Goal: Navigation & Orientation: Find specific page/section

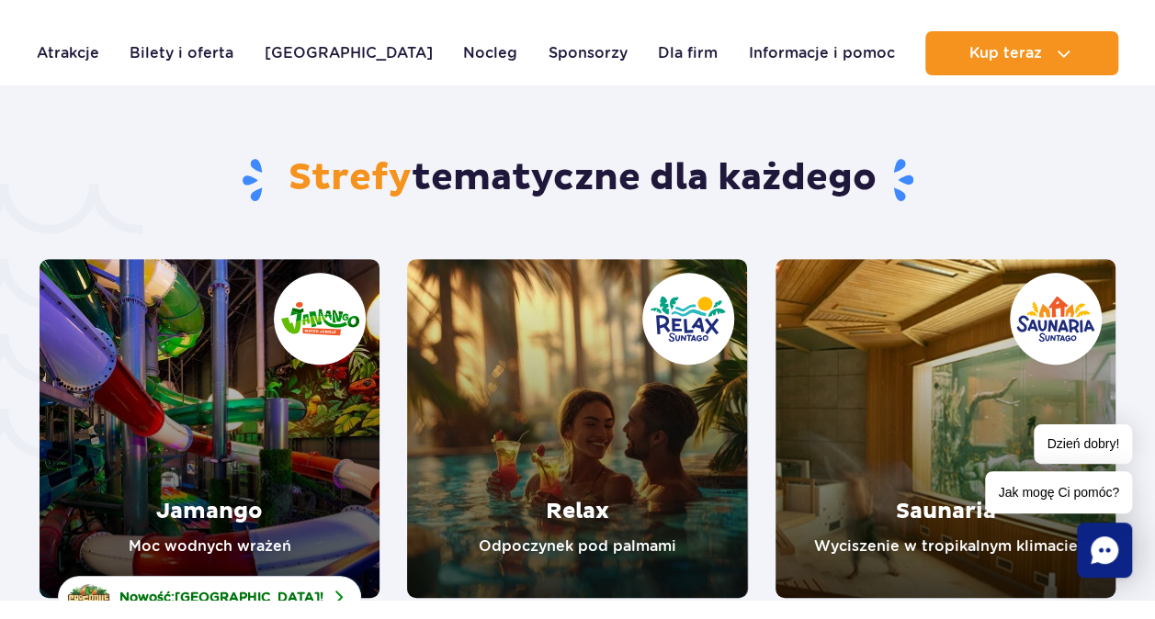
scroll to position [3760, 0]
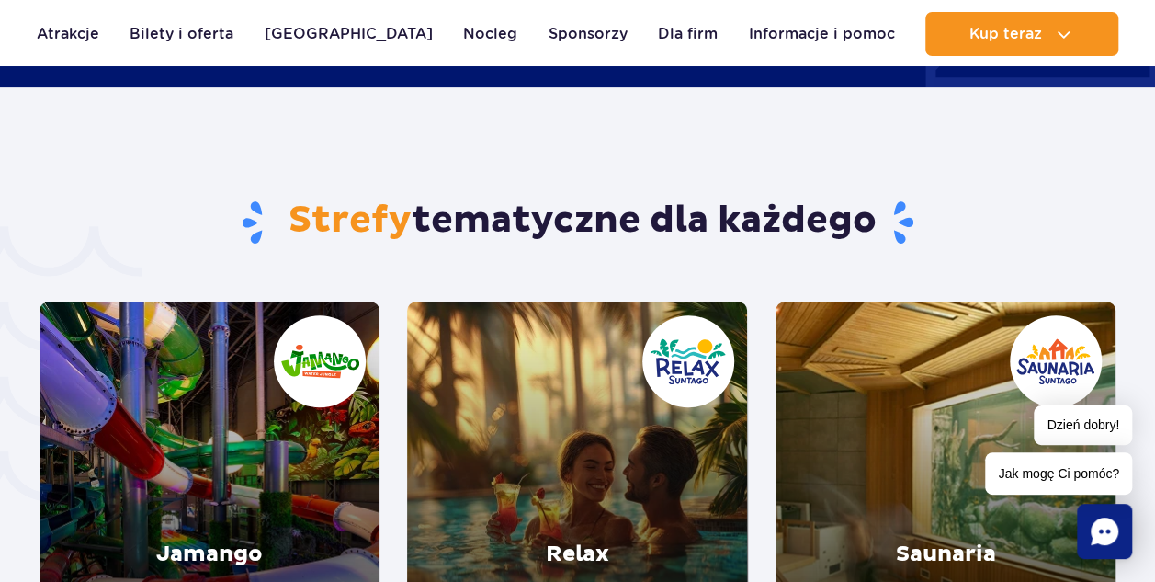
click at [658, 435] on link "Relax" at bounding box center [577, 470] width 340 height 339
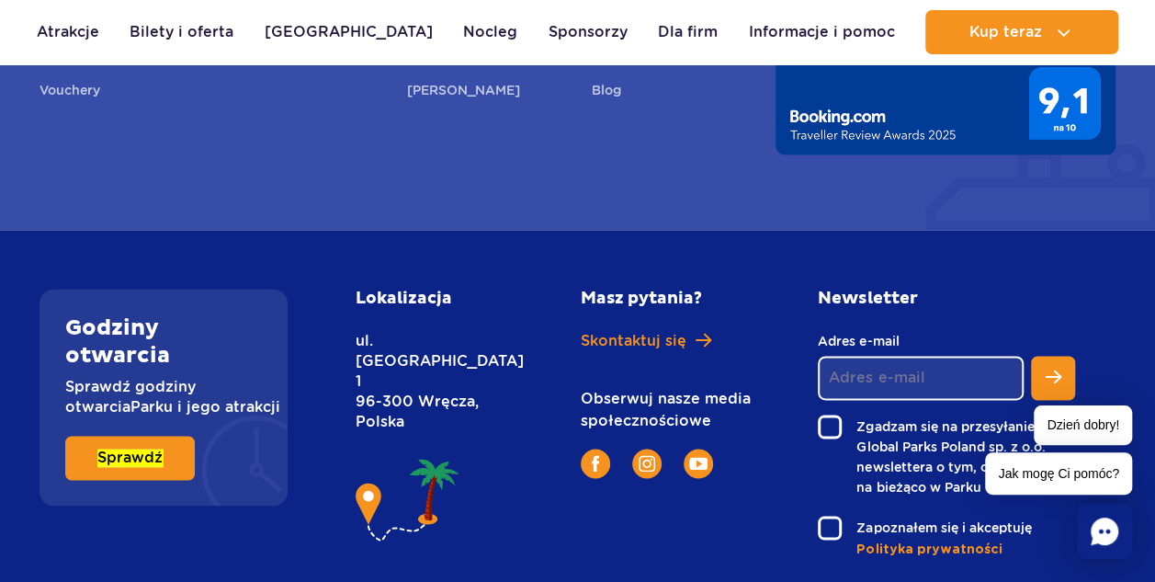
scroll to position [4687, 0]
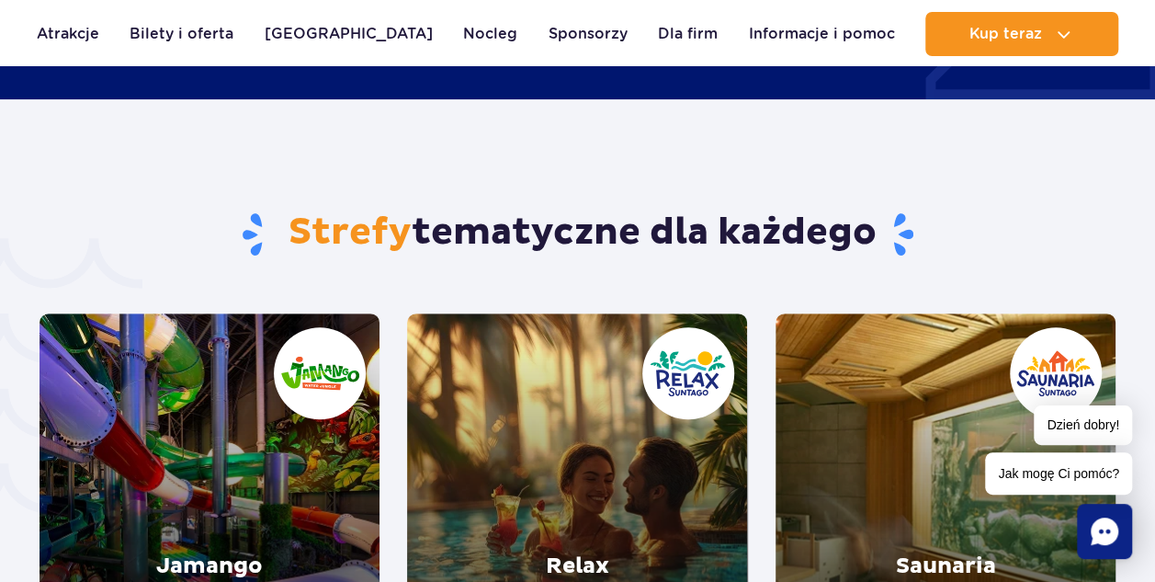
scroll to position [3675, 0]
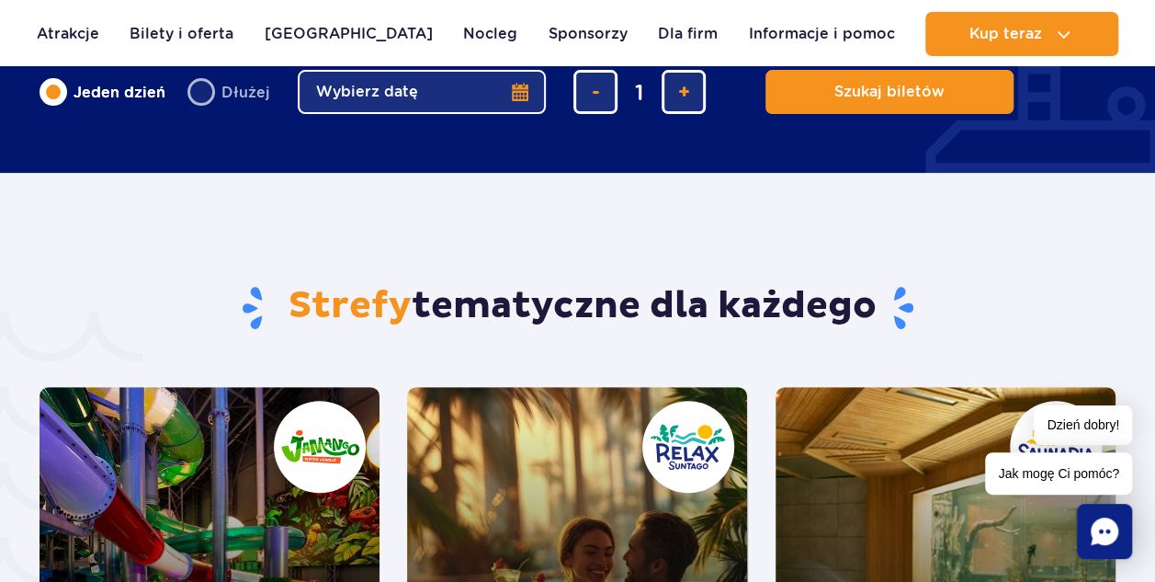
click at [709, 486] on link "Relax" at bounding box center [577, 556] width 340 height 339
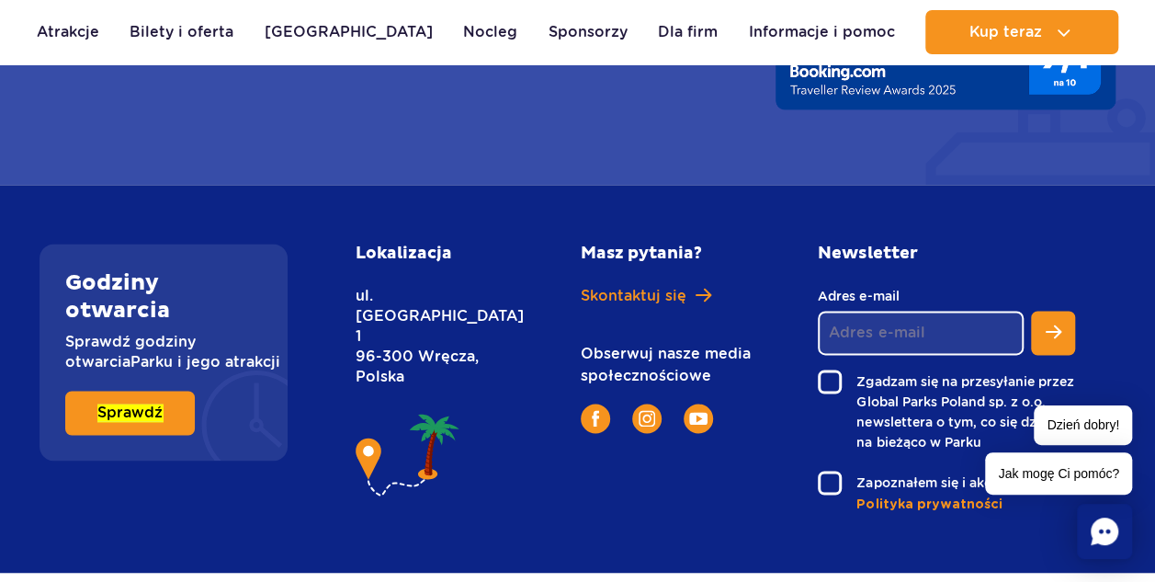
scroll to position [4687, 0]
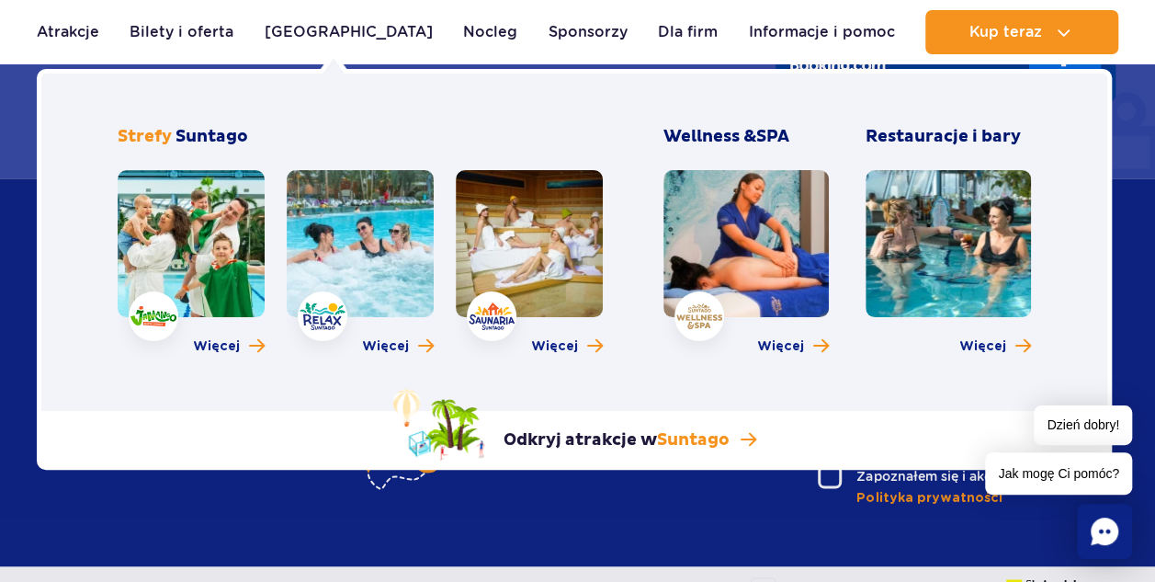
click at [200, 247] on link at bounding box center [191, 243] width 147 height 147
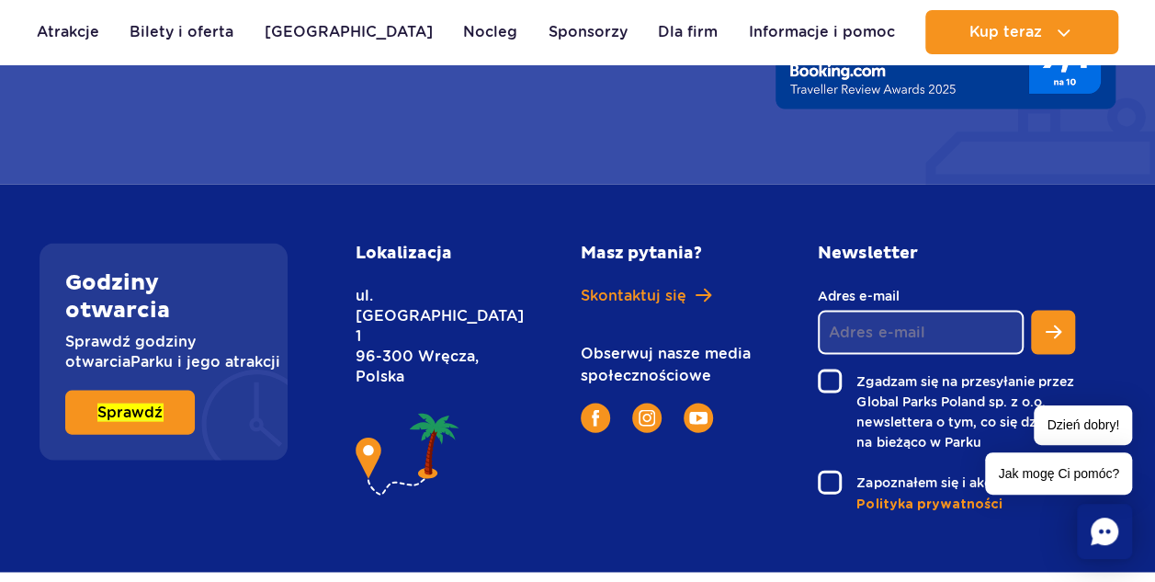
scroll to position [5226, 0]
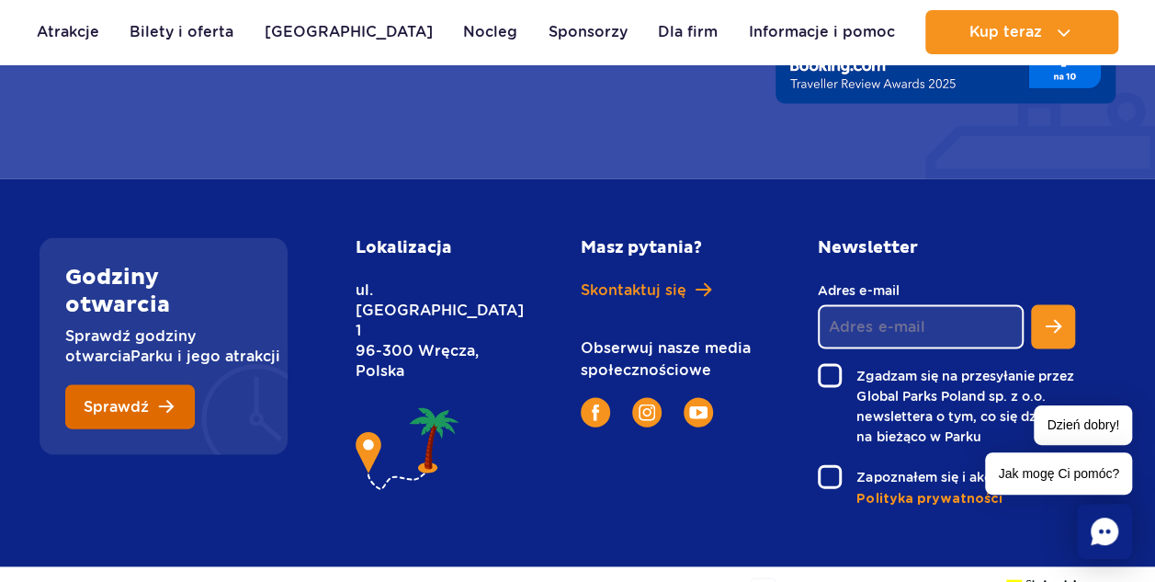
click at [143, 400] on span "Sprawdź" at bounding box center [116, 407] width 65 height 15
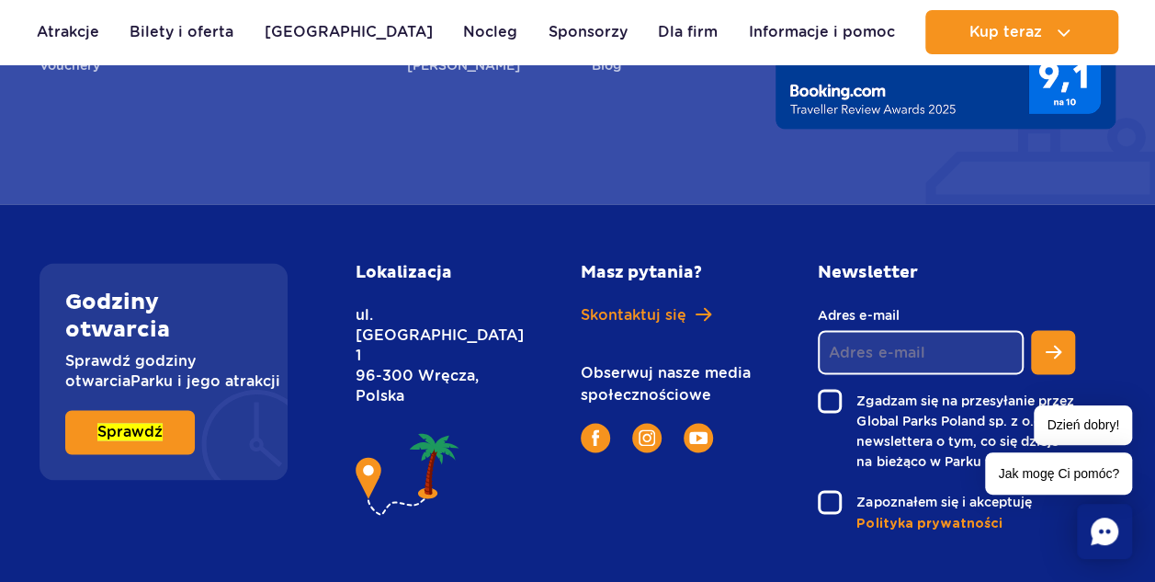
scroll to position [4588, 0]
